Goal: Task Accomplishment & Management: Use online tool/utility

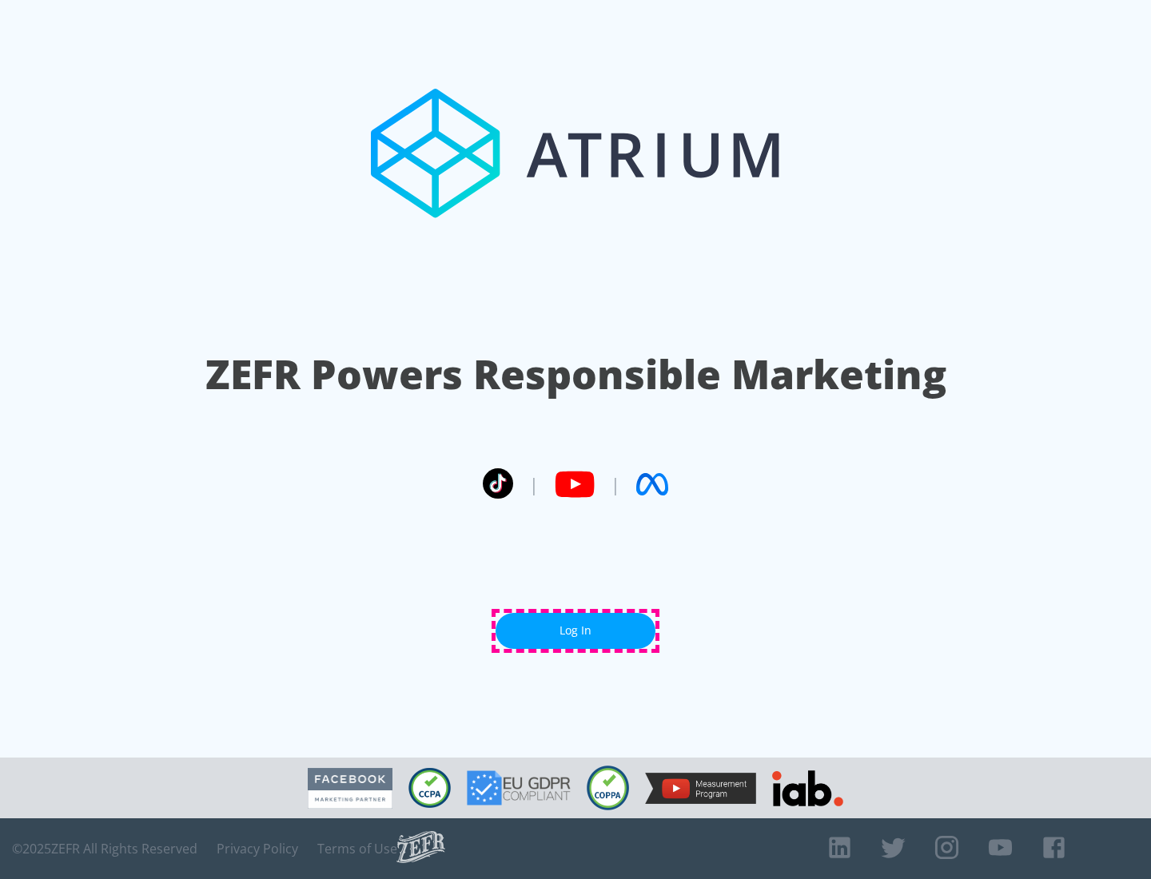
click at [575, 631] on link "Log In" at bounding box center [575, 631] width 160 height 36
